Goal: Information Seeking & Learning: Compare options

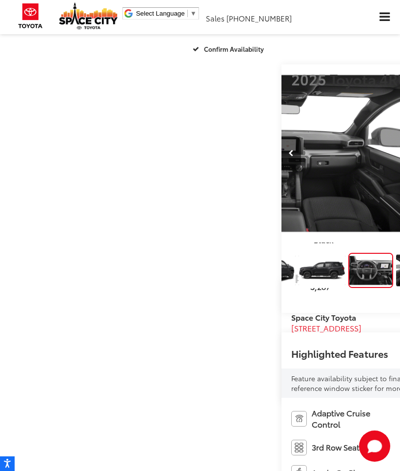
scroll to position [0, 1201]
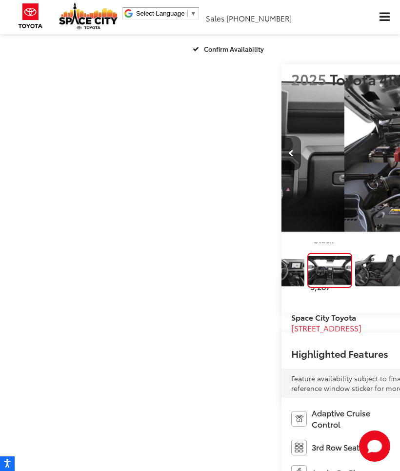
scroll to position [0, 1601]
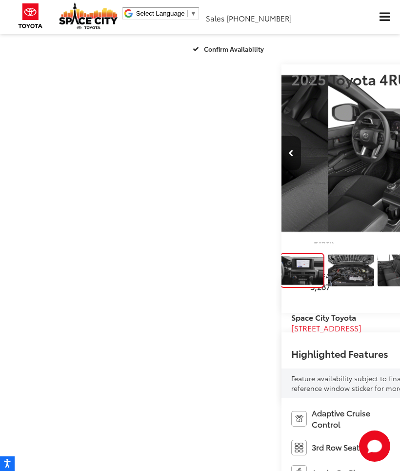
scroll to position [0, 2401]
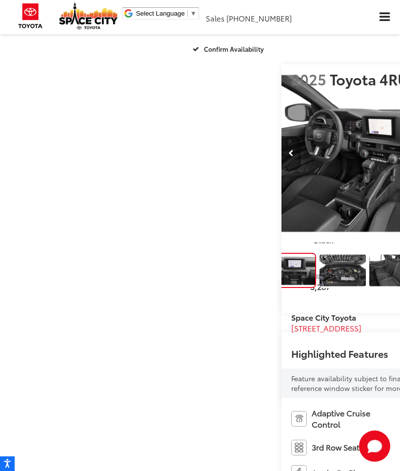
click at [319, 288] on img "Expand Photo 7" at bounding box center [343, 270] width 48 height 36
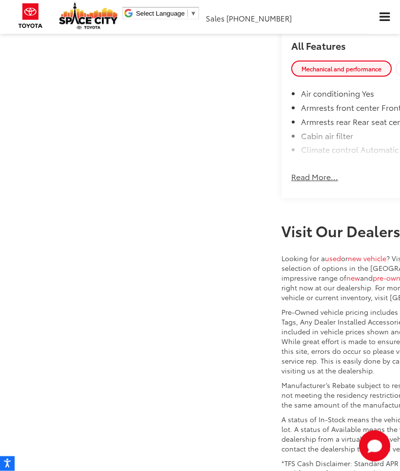
scroll to position [973, 0]
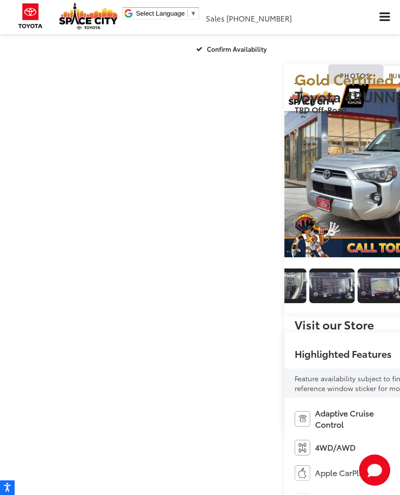
scroll to position [0, 1104]
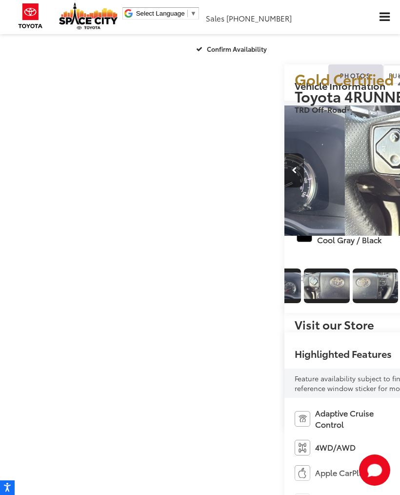
scroll to position [0, 996]
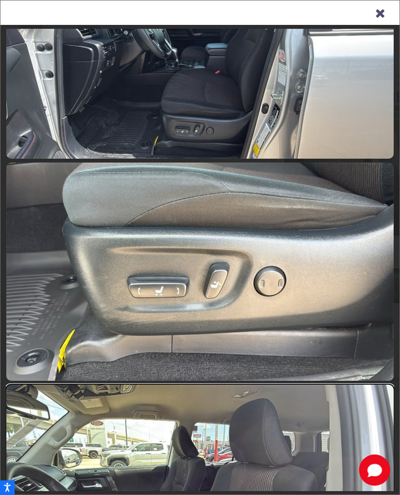
scroll to position [2613, 0]
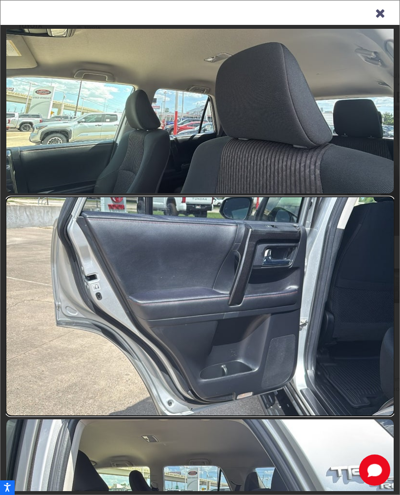
scroll to position [3233, 0]
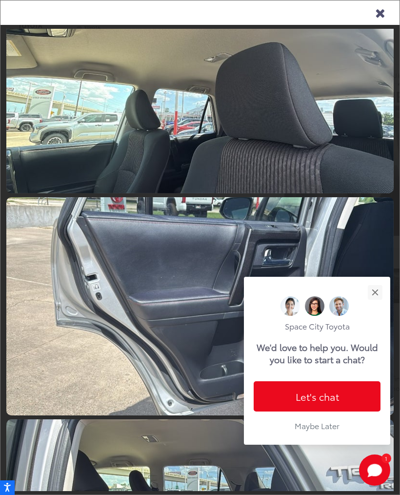
click at [374, 282] on button "Close" at bounding box center [375, 292] width 21 height 21
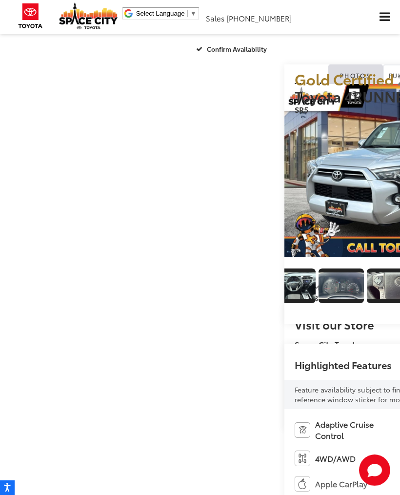
scroll to position [0, 950]
click at [74, 299] on img "Expand Photo 13" at bounding box center [50, 285] width 46 height 26
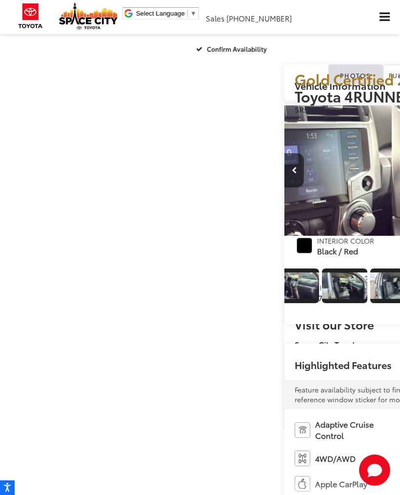
scroll to position [0, 1985]
